Goal: Book appointment/travel/reservation

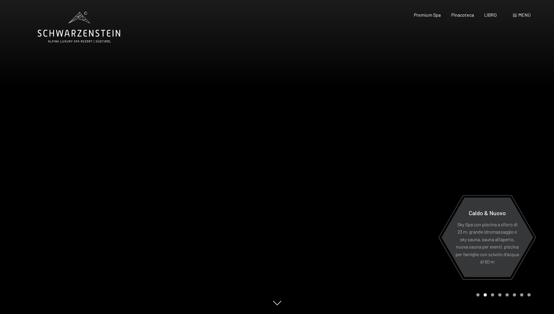
click at [523, 13] on span "Menù" at bounding box center [525, 15] width 12 height 6
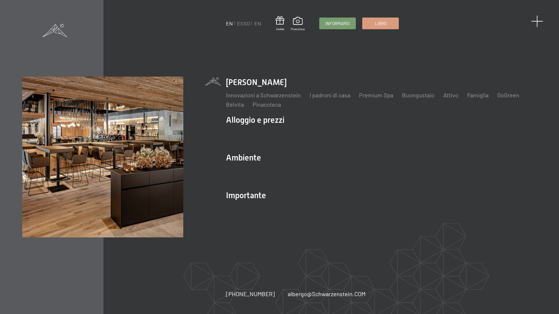
click at [540, 22] on span at bounding box center [537, 21] width 12 height 12
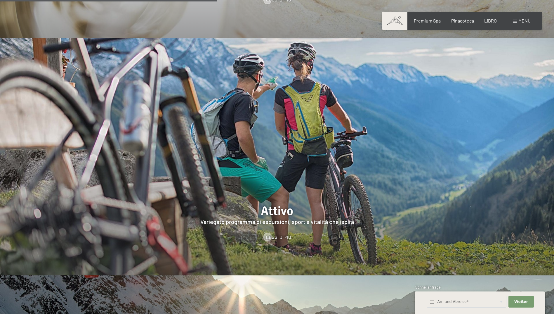
scroll to position [1402, 0]
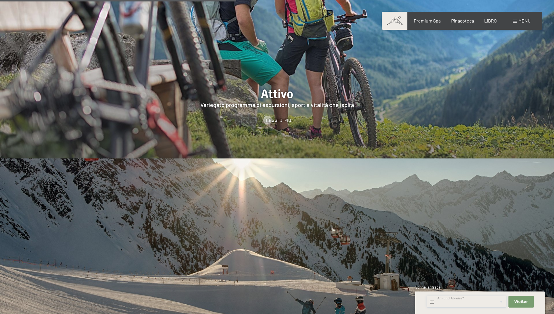
click at [483, 301] on input "text" at bounding box center [467, 302] width 80 height 12
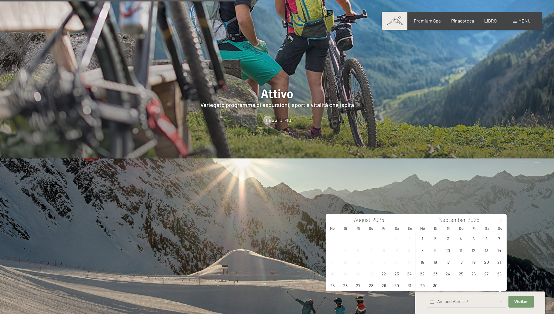
click at [503, 218] on span at bounding box center [502, 219] width 10 height 10
click at [462, 261] on span "16" at bounding box center [460, 261] width 11 height 11
click at [424, 273] on span "20" at bounding box center [422, 273] width 11 height 11
type input "Do. 16.10.2025 - Mo. 20.10.2025"
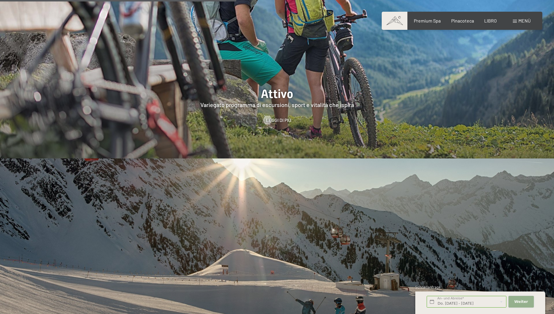
click at [518, 301] on span "Weiter" at bounding box center [521, 301] width 14 height 5
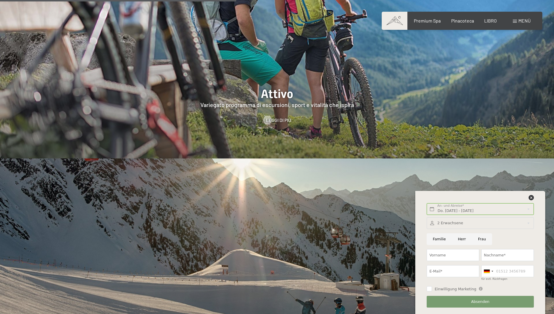
click at [530, 221] on div at bounding box center [480, 223] width 107 height 12
click at [525, 237] on icon at bounding box center [526, 237] width 4 height 4
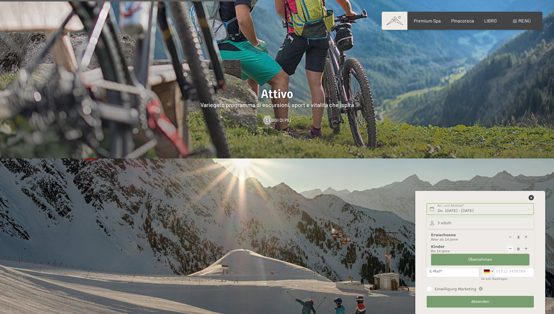
click at [491, 271] on div at bounding box center [488, 270] width 13 height 11
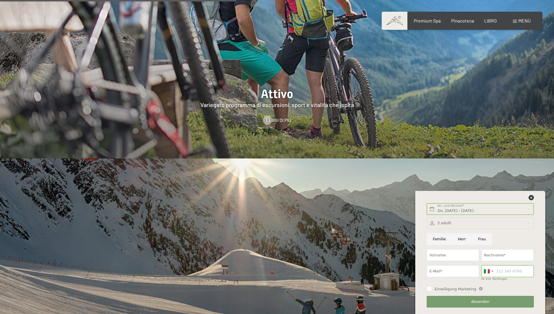
click at [526, 222] on div at bounding box center [480, 223] width 107 height 12
click at [529, 236] on div at bounding box center [526, 237] width 7 height 7
type input "4"
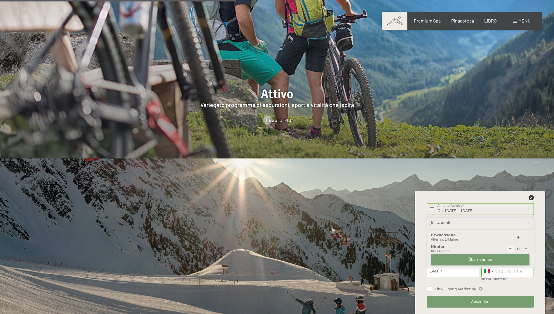
click at [481, 257] on span "Übernehmen" at bounding box center [481, 259] width 24 height 5
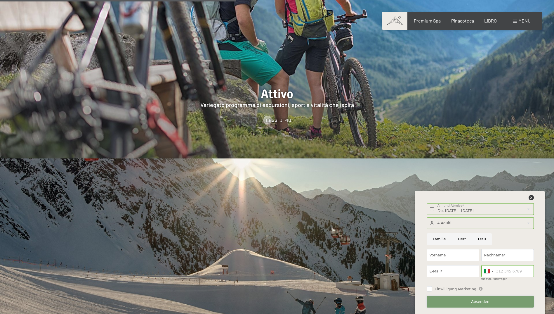
click at [462, 305] on button "Absenden" at bounding box center [480, 302] width 107 height 12
click at [454, 253] on input "Vorname" at bounding box center [453, 255] width 53 height 12
type input "roberto"
type input "picenni"
type input "picennir@gmail.com"
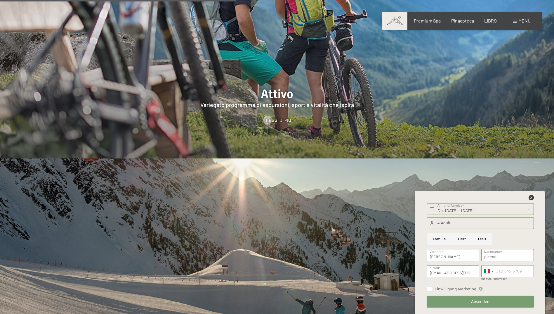
click at [499, 302] on button "Absenden" at bounding box center [480, 302] width 107 height 12
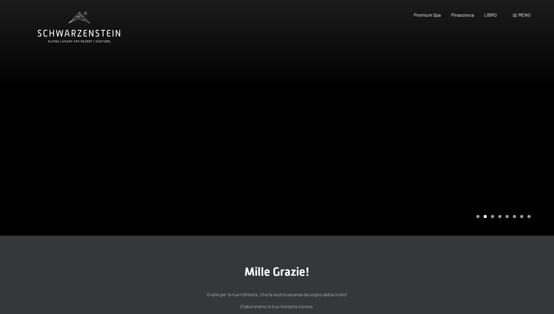
click at [492, 218] on div "Giostra Pagina 3" at bounding box center [492, 216] width 3 height 3
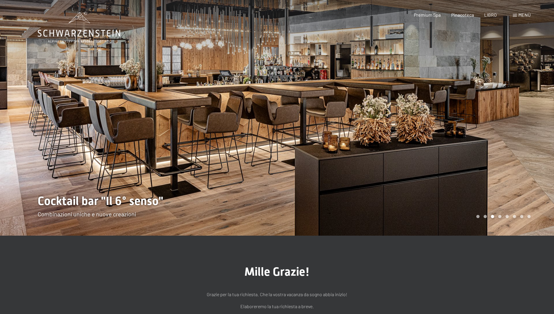
click at [500, 230] on div at bounding box center [415, 117] width 277 height 235
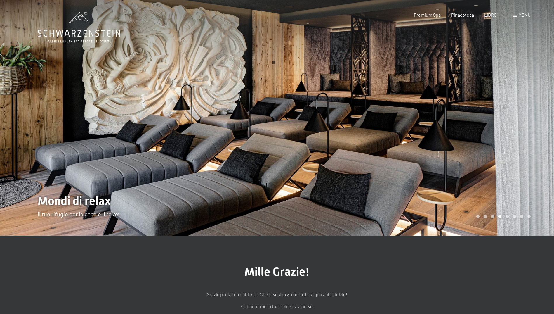
click at [500, 230] on div at bounding box center [415, 117] width 277 height 235
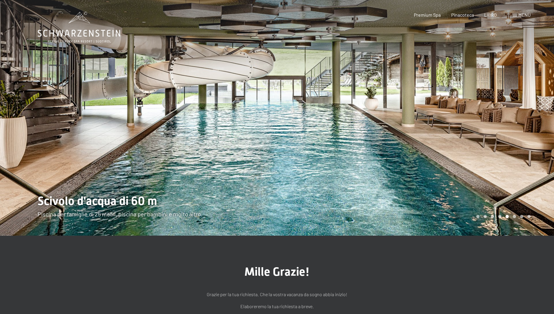
click at [500, 230] on div at bounding box center [415, 117] width 277 height 235
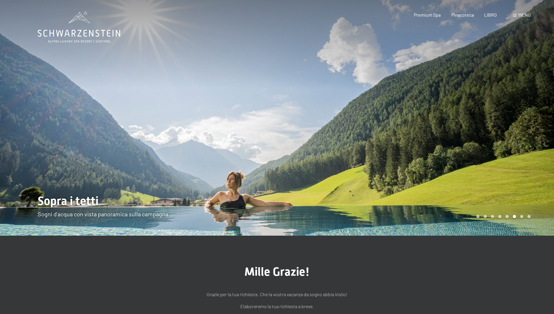
click at [500, 230] on div at bounding box center [415, 117] width 277 height 235
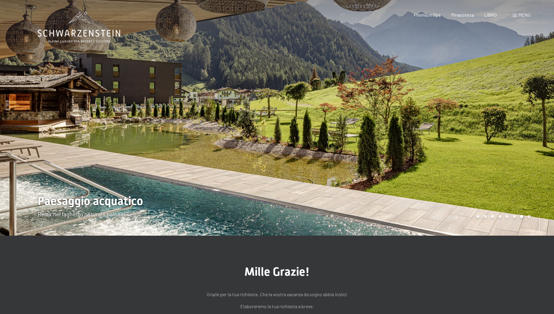
click at [500, 230] on div at bounding box center [415, 117] width 277 height 235
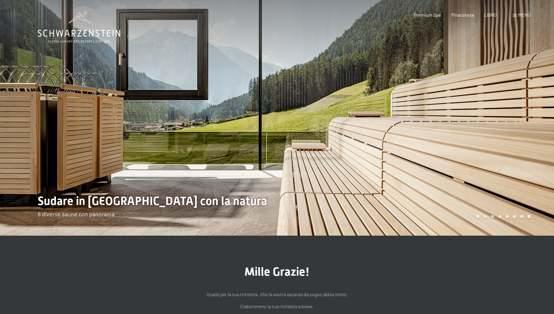
click at [500, 230] on div at bounding box center [415, 117] width 277 height 235
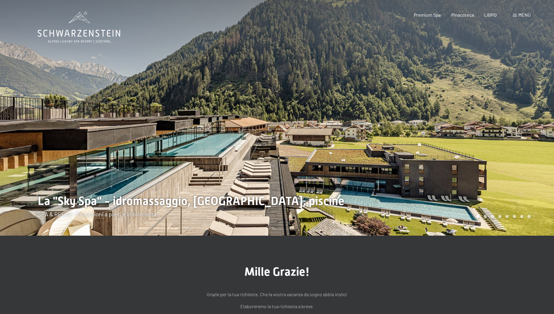
click at [500, 230] on div at bounding box center [415, 117] width 277 height 235
